Goal: Information Seeking & Learning: Learn about a topic

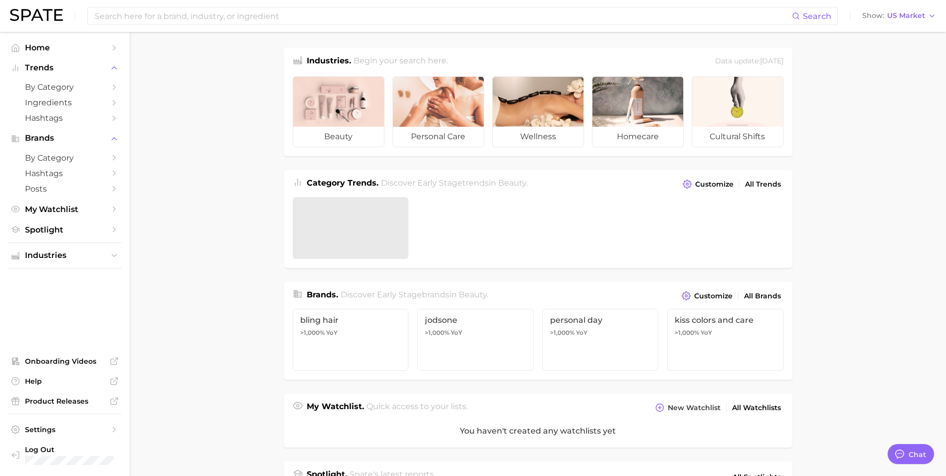
type textarea "x"
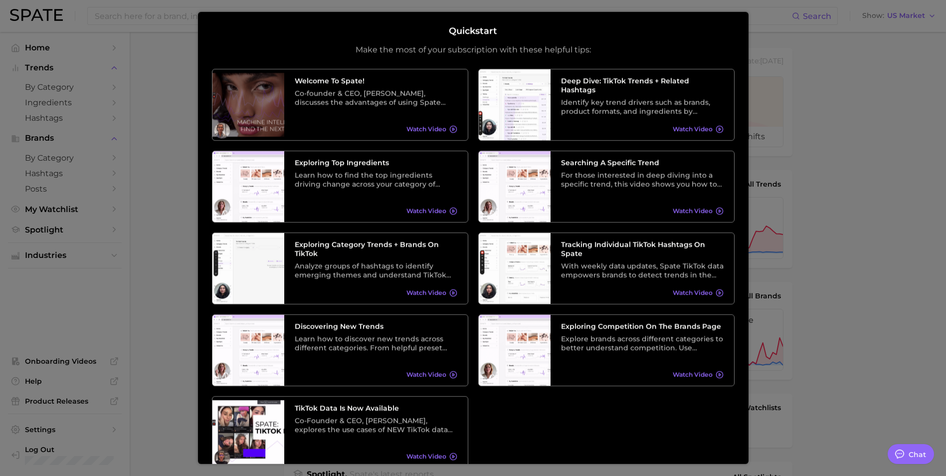
click at [881, 276] on div at bounding box center [473, 397] width 946 height 795
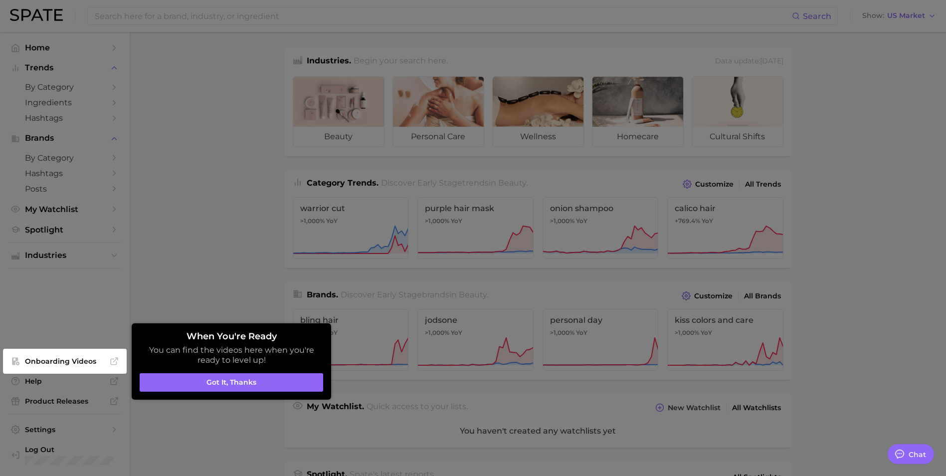
click at [219, 114] on div at bounding box center [473, 397] width 946 height 795
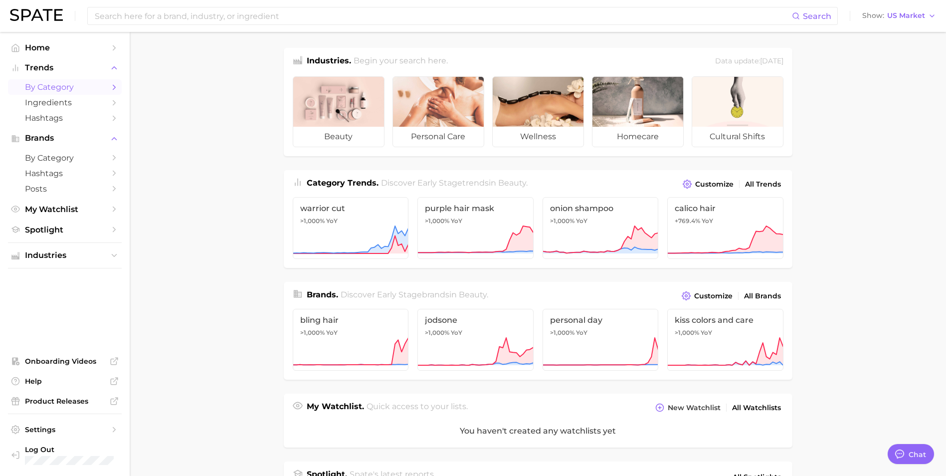
click at [36, 87] on span "by Category" at bounding box center [65, 86] width 80 height 9
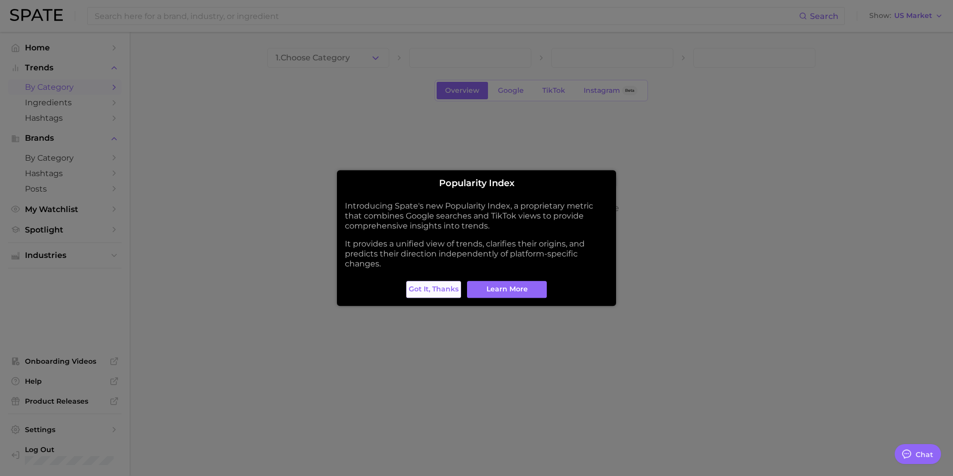
click at [423, 293] on span "Got it, thanks" at bounding box center [434, 289] width 50 height 8
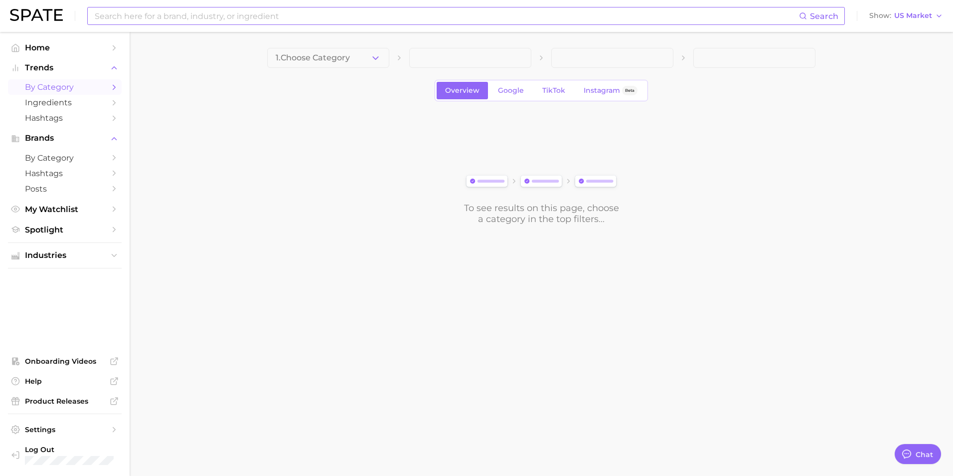
click at [143, 15] on input at bounding box center [446, 15] width 705 height 17
type input "eyeshadow"
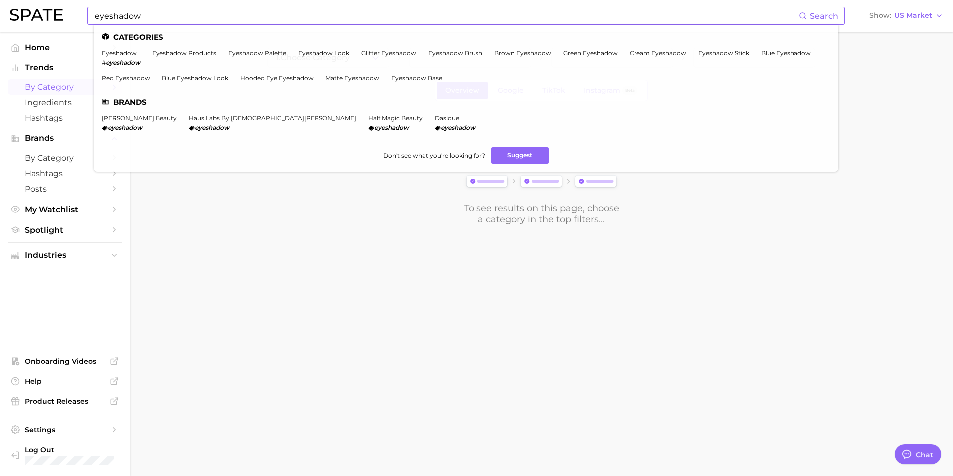
click at [824, 10] on span "Search" at bounding box center [818, 15] width 39 height 17
click at [818, 17] on span "Search" at bounding box center [824, 15] width 28 height 9
click at [806, 14] on circle at bounding box center [802, 15] width 5 height 5
click at [646, 51] on link "cream eyeshadow" at bounding box center [658, 52] width 57 height 7
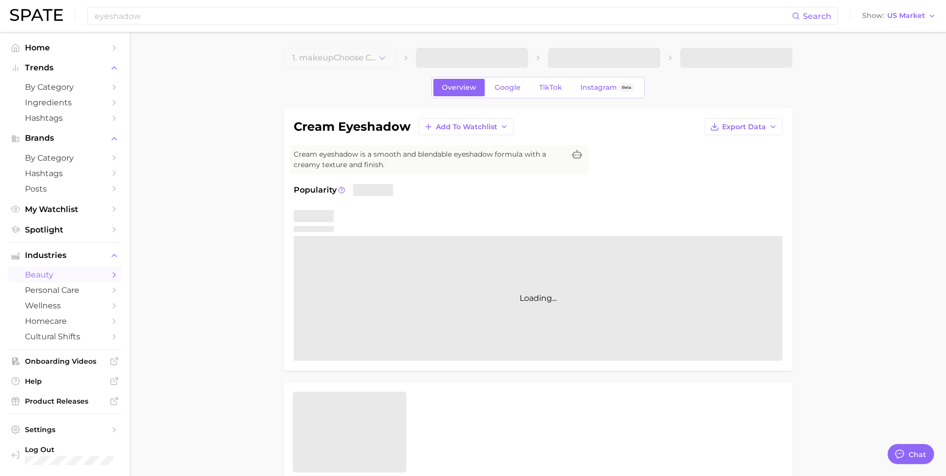
type textarea "x"
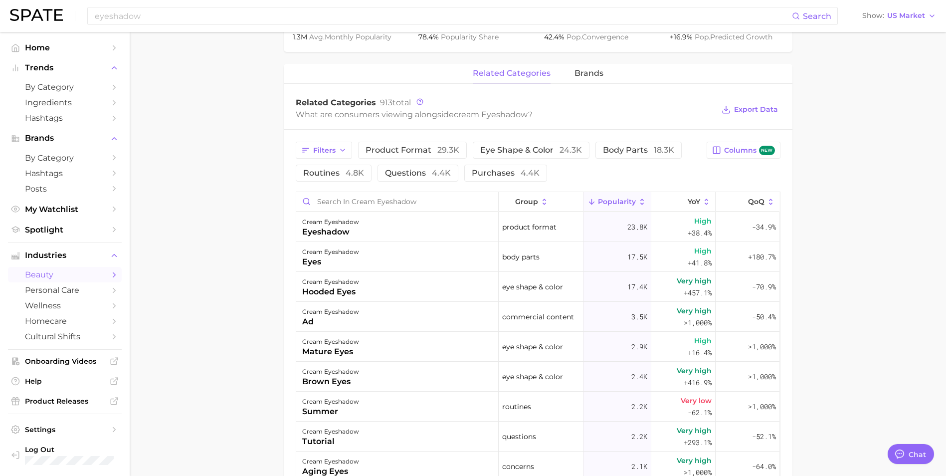
scroll to position [449, 0]
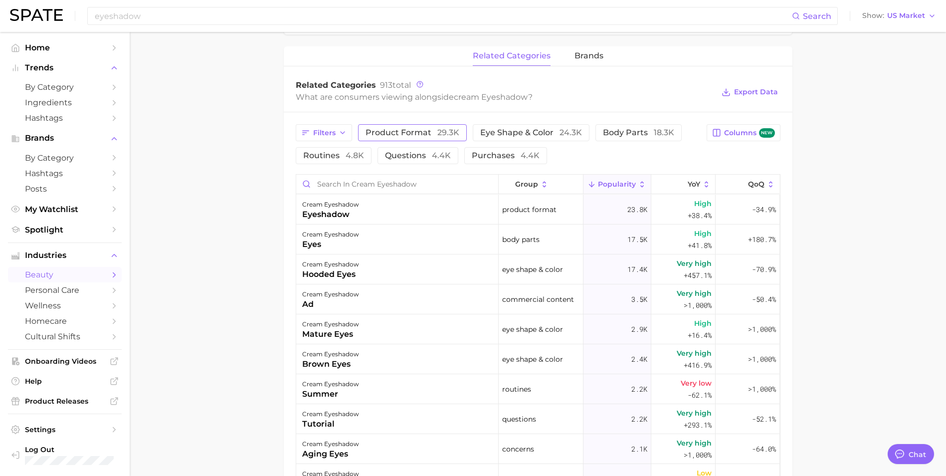
click at [401, 130] on span "product format 29.3k" at bounding box center [412, 133] width 94 height 8
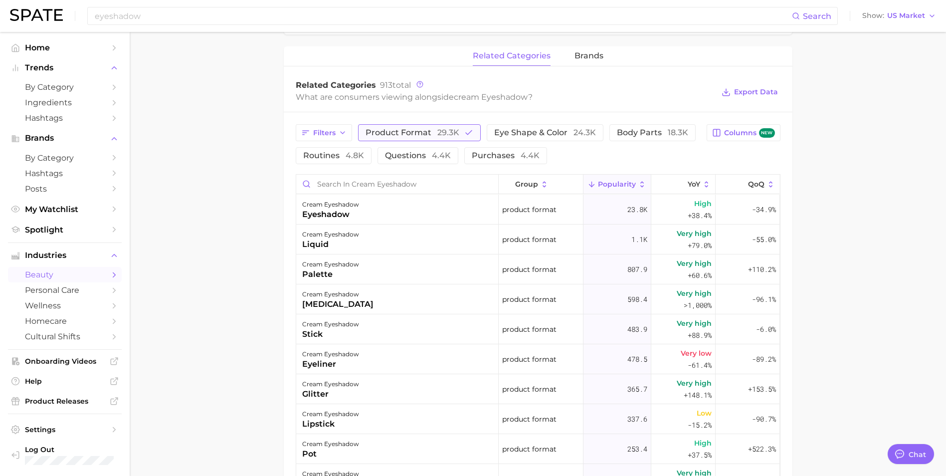
click at [402, 130] on span "product format 29.3k" at bounding box center [412, 133] width 94 height 8
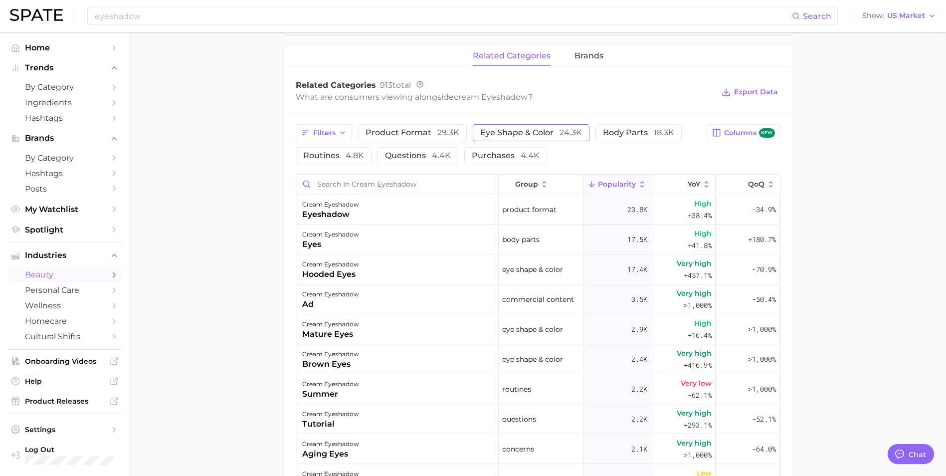
click at [513, 129] on span "eye shape & color 24.3k" at bounding box center [531, 133] width 102 height 8
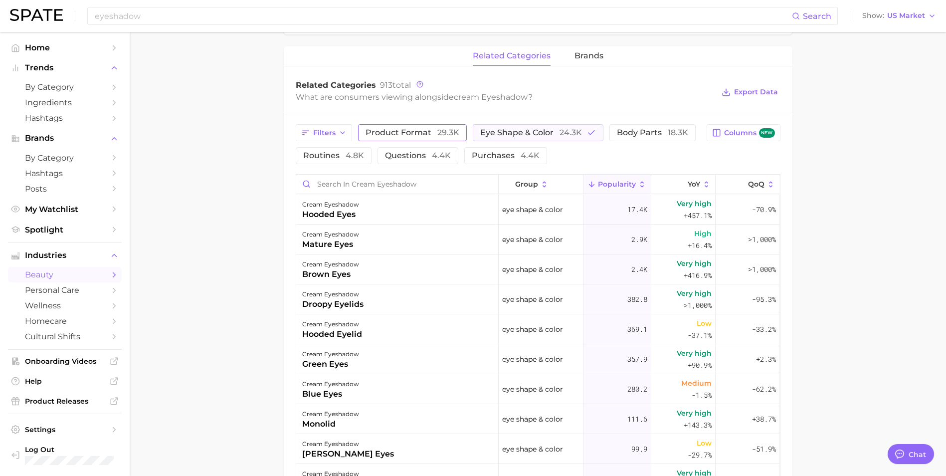
click at [408, 129] on span "product format 29.3k" at bounding box center [412, 133] width 94 height 8
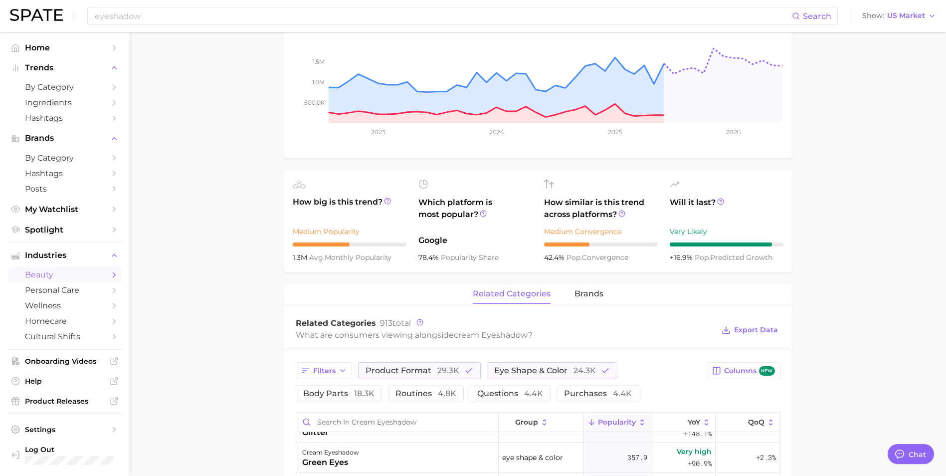
scroll to position [186, 0]
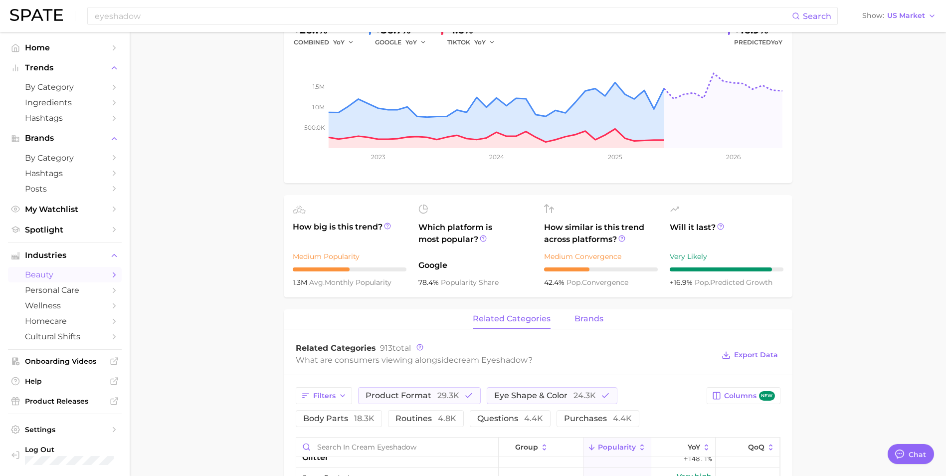
click at [602, 317] on span "brands" at bounding box center [588, 318] width 29 height 9
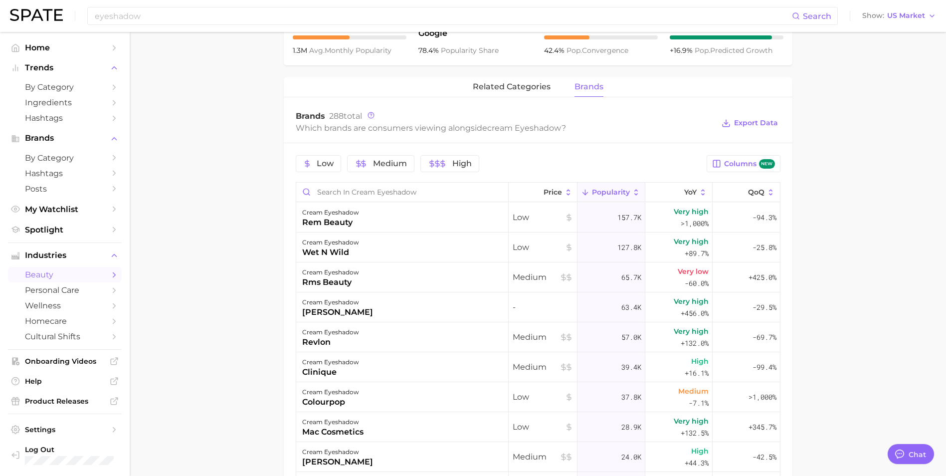
scroll to position [435, 0]
